Goal: Information Seeking & Learning: Check status

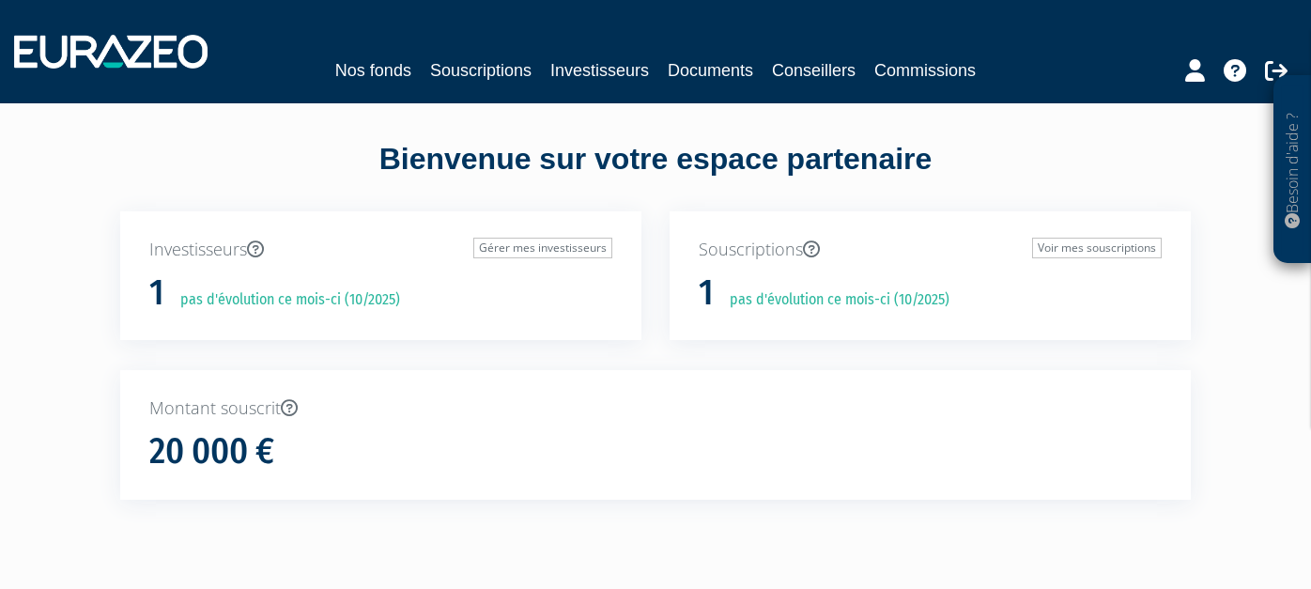
scroll to position [83, 0]
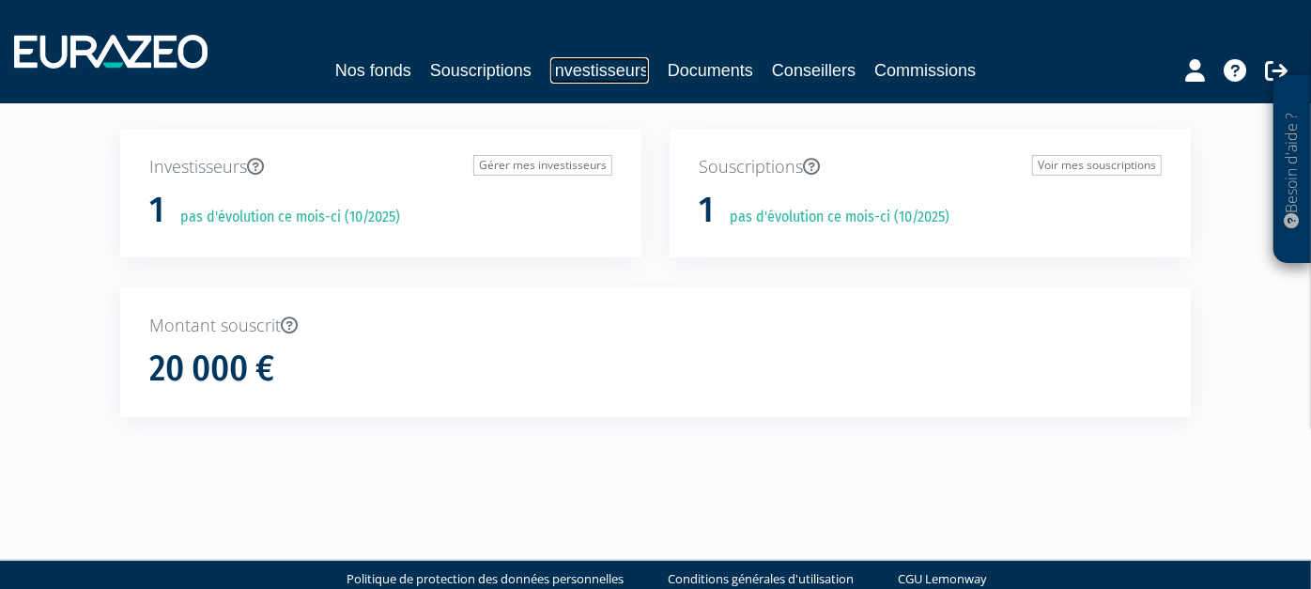
click at [604, 76] on link "Investisseurs" at bounding box center [599, 70] width 99 height 26
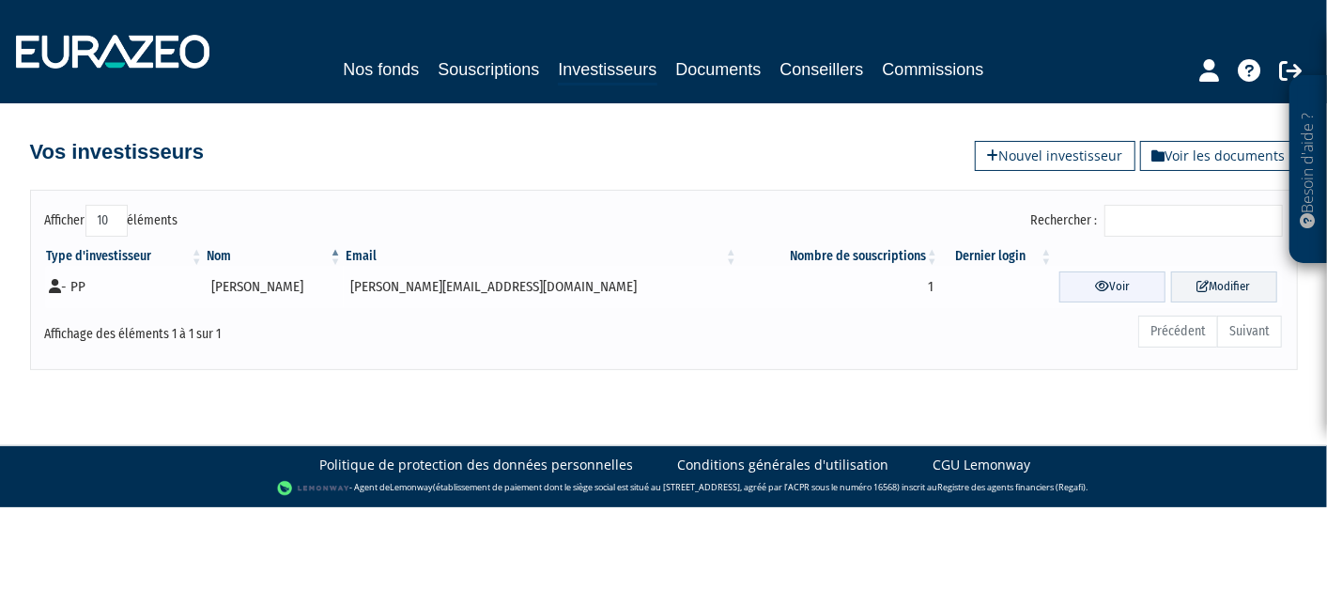
click at [1097, 273] on link "Voir" at bounding box center [1113, 286] width 106 height 31
click at [1097, 276] on link "Voir" at bounding box center [1113, 286] width 106 height 31
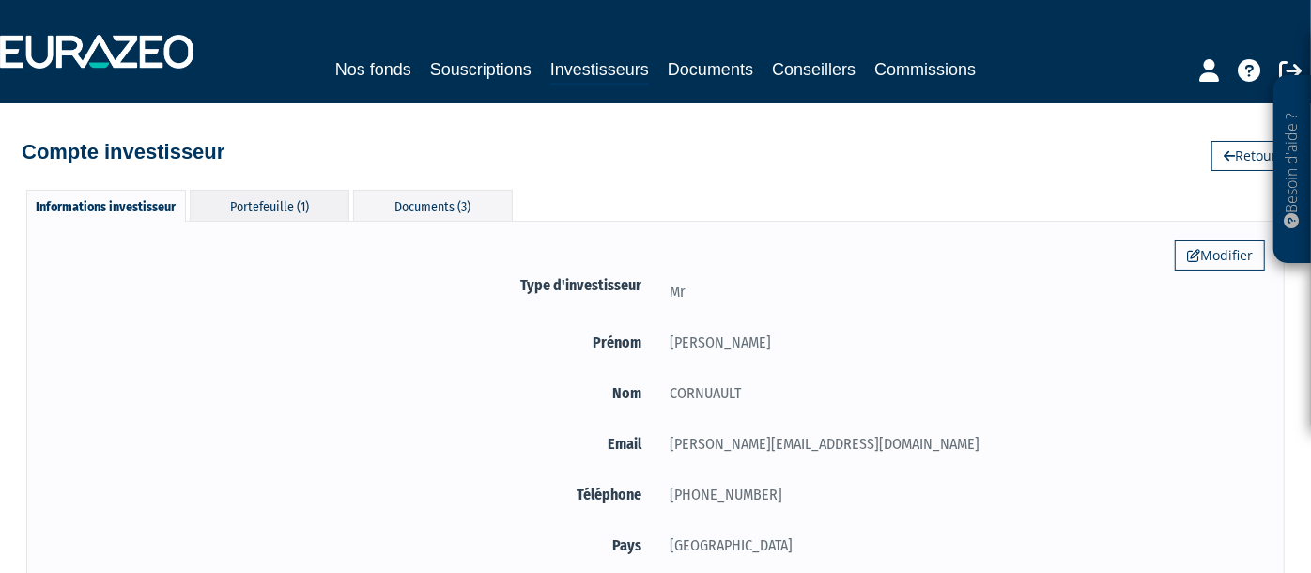
click at [249, 200] on div "Portefeuille (1)" at bounding box center [270, 205] width 160 height 31
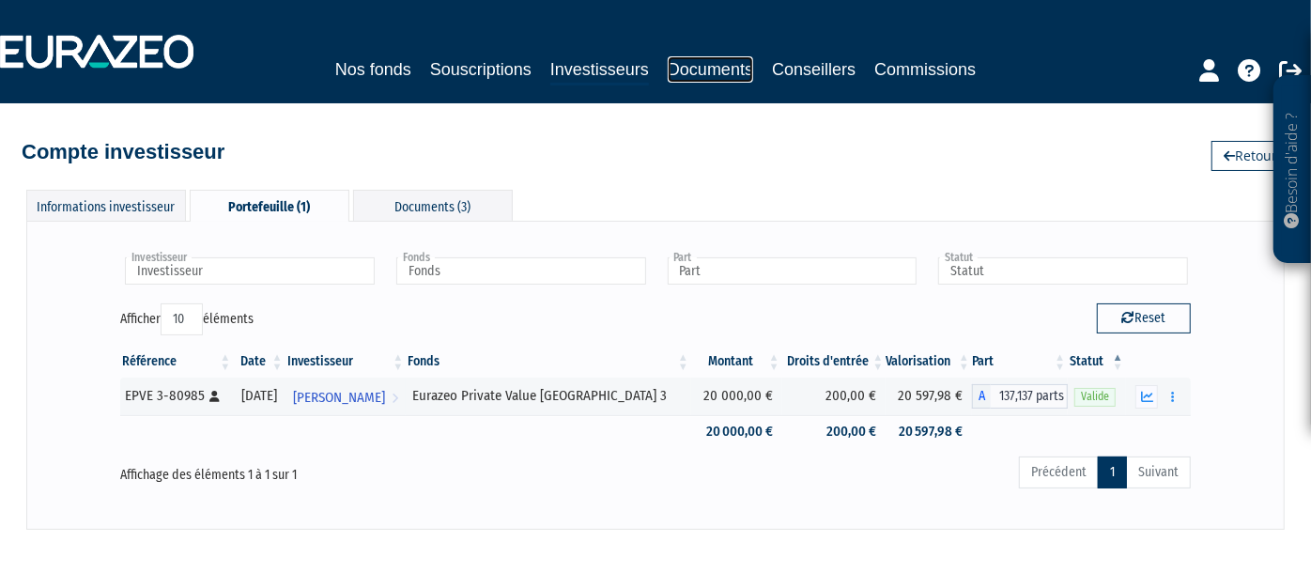
click at [731, 70] on link "Documents" at bounding box center [710, 69] width 85 height 26
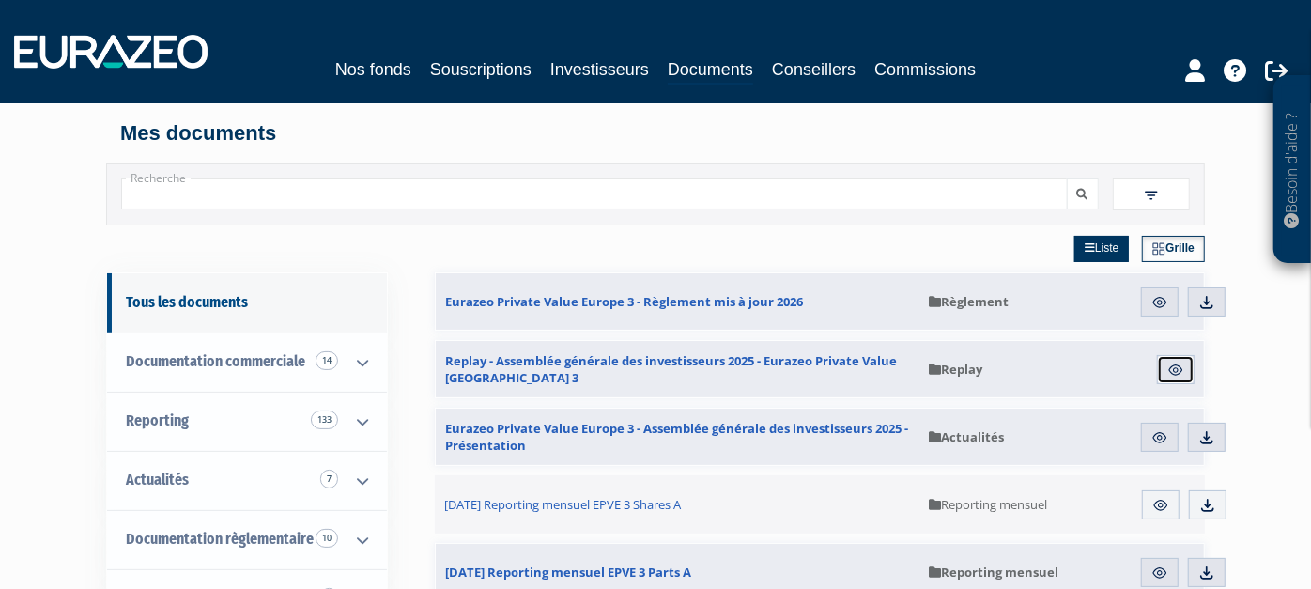
click at [1184, 370] on img at bounding box center [1176, 370] width 17 height 17
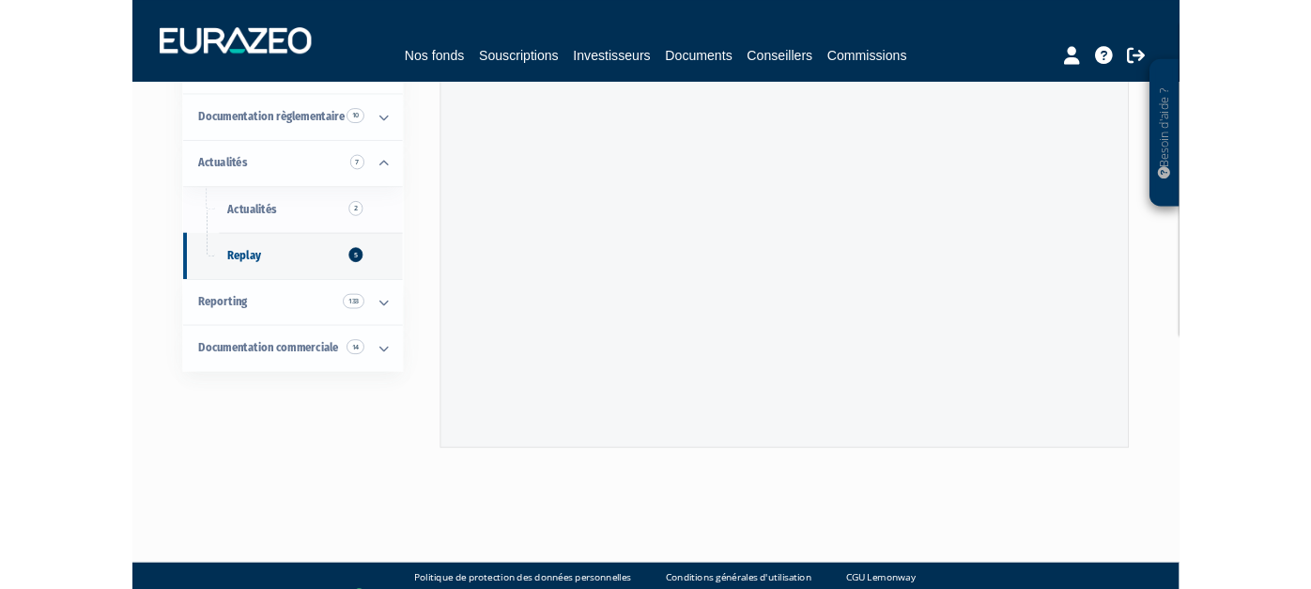
scroll to position [302, 0]
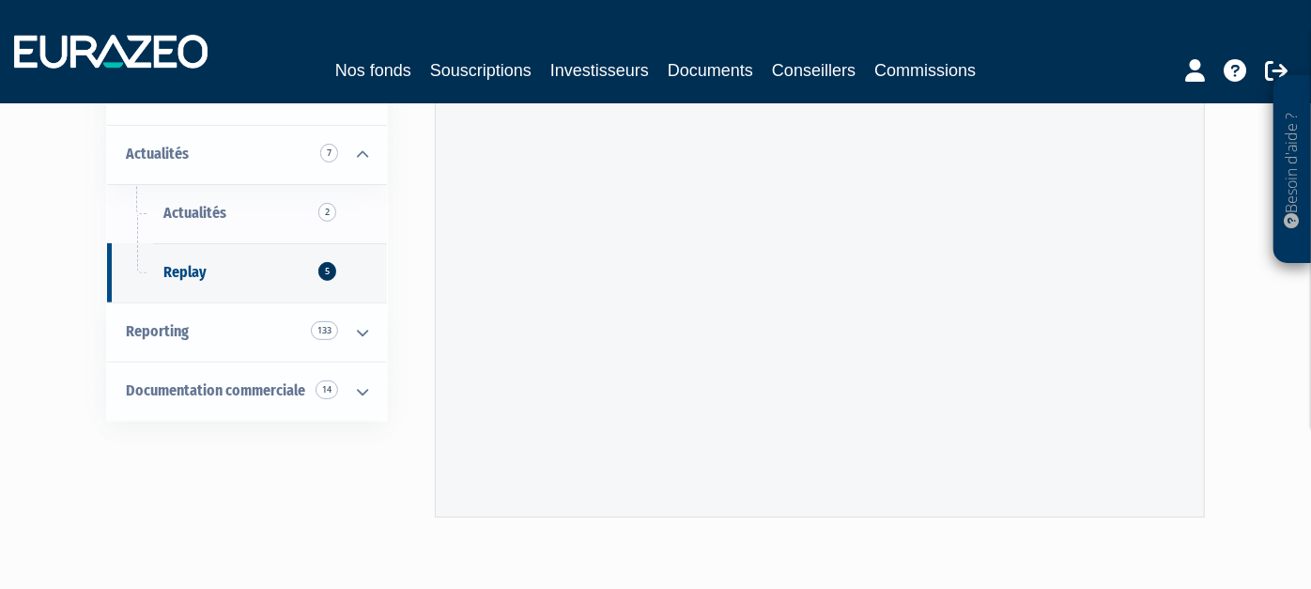
click at [653, 547] on div "Tous les documents Souscription 3 Durabilité 1 Informations spécifiques 1 Docum…" at bounding box center [655, 229] width 1071 height 720
